Goal: Communication & Community: Answer question/provide support

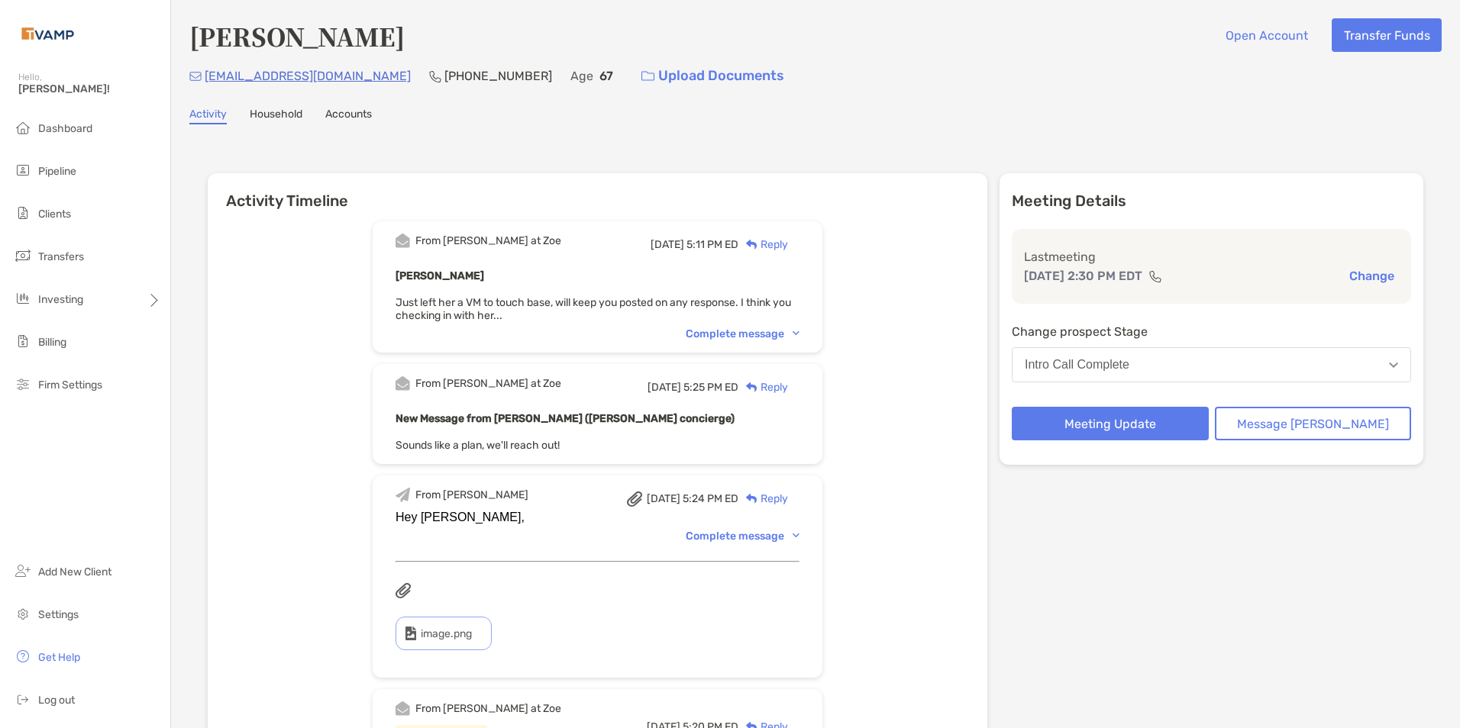
click at [788, 245] on div "Reply" at bounding box center [763, 245] width 50 height 16
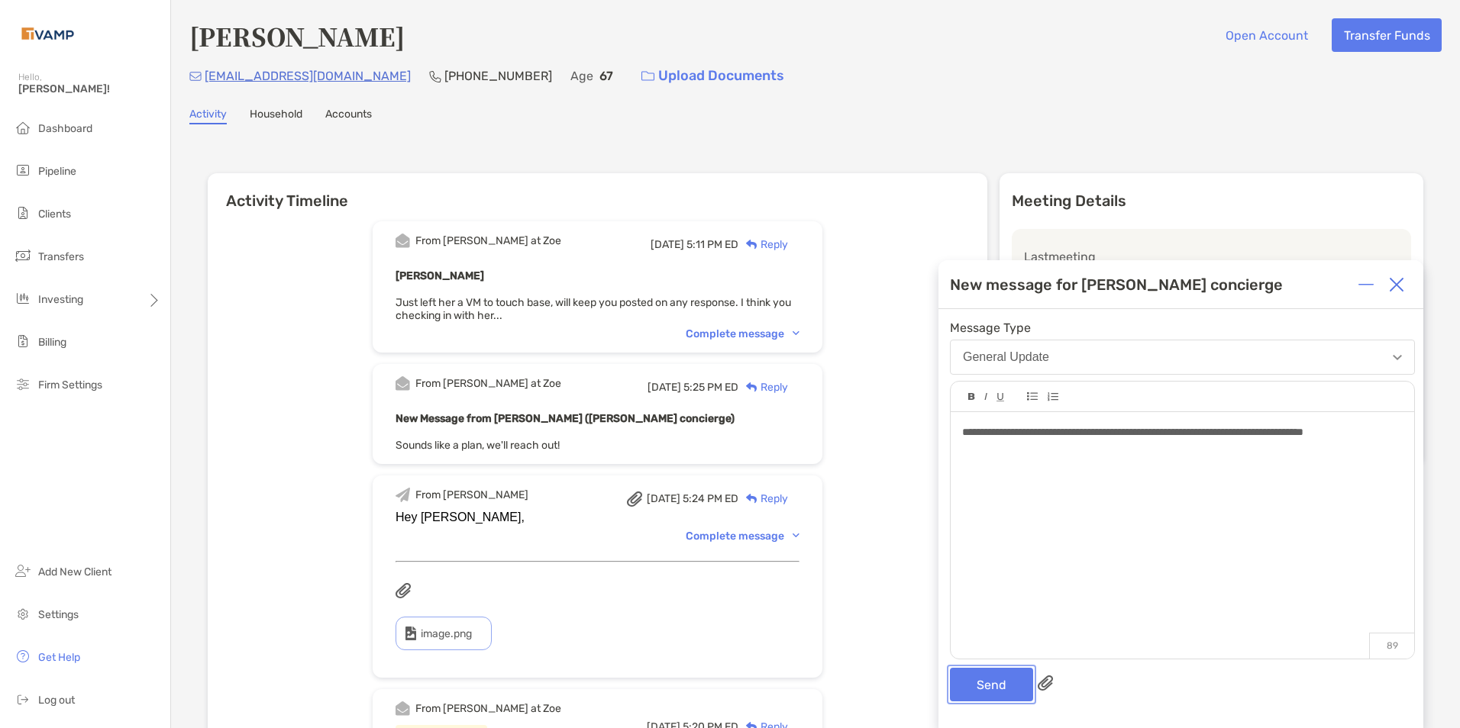
click at [998, 689] on button "Send" at bounding box center [991, 685] width 83 height 34
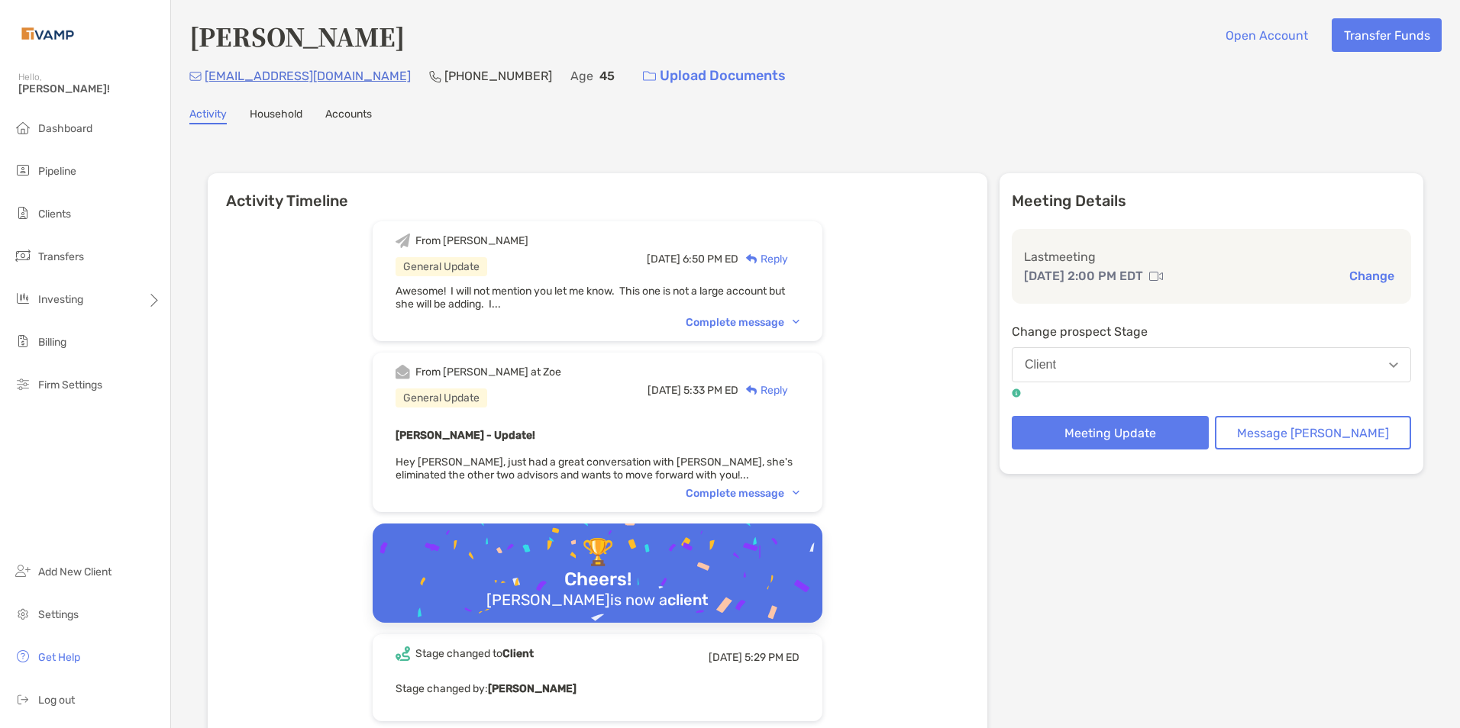
click at [785, 253] on div "Reply" at bounding box center [763, 259] width 50 height 16
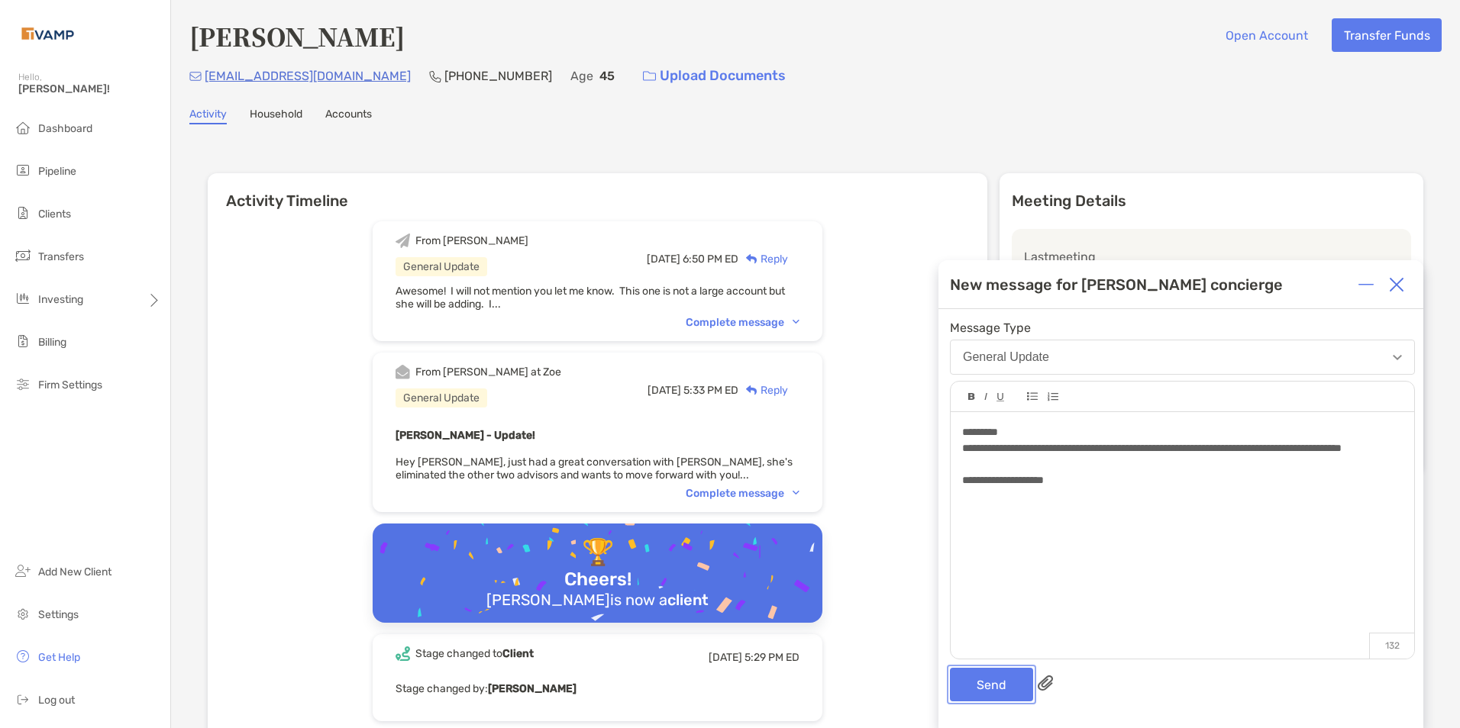
click at [962, 686] on button "Send" at bounding box center [991, 685] width 83 height 34
